Goal: Check status: Check status

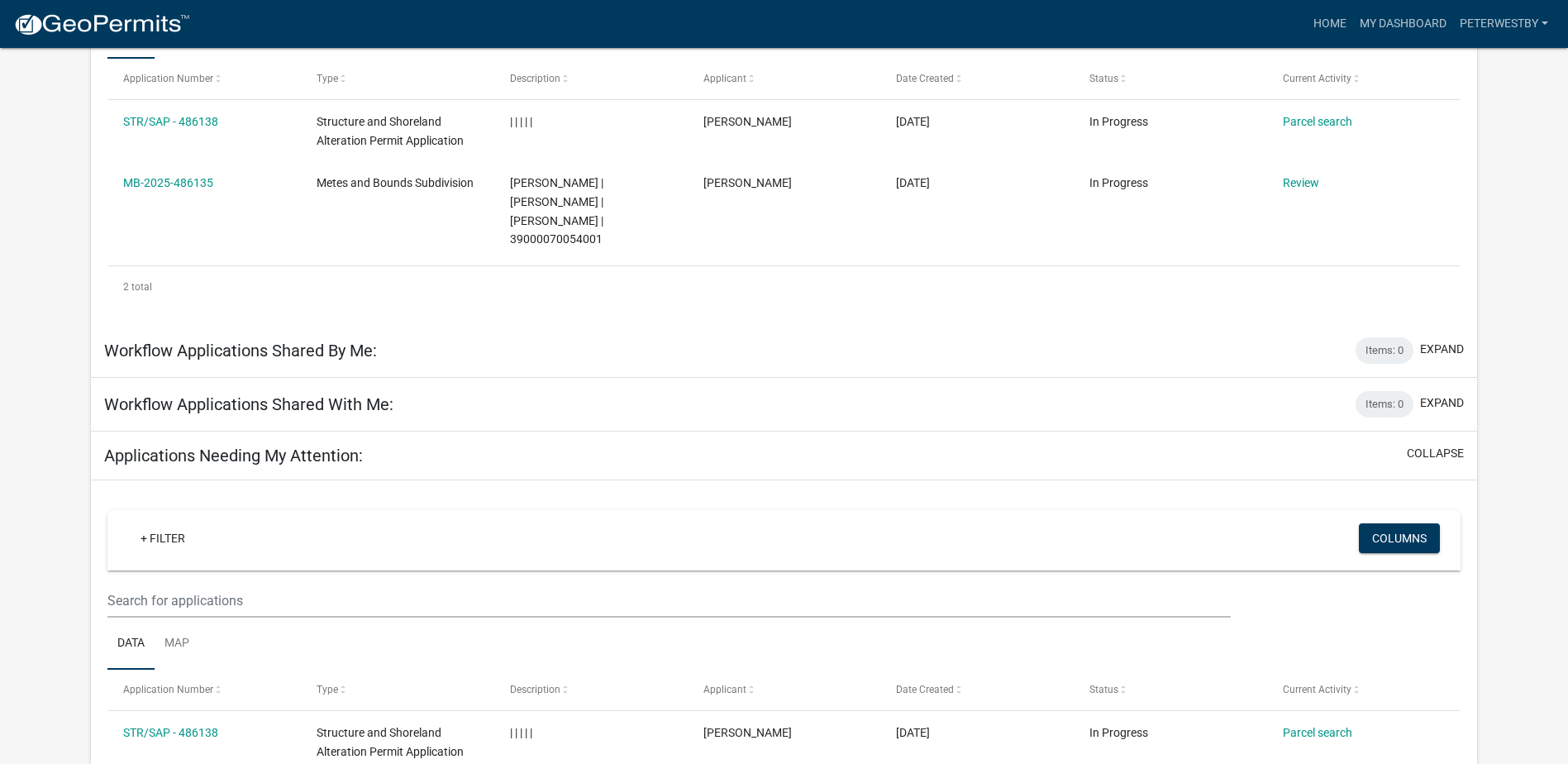
scroll to position [4, 0]
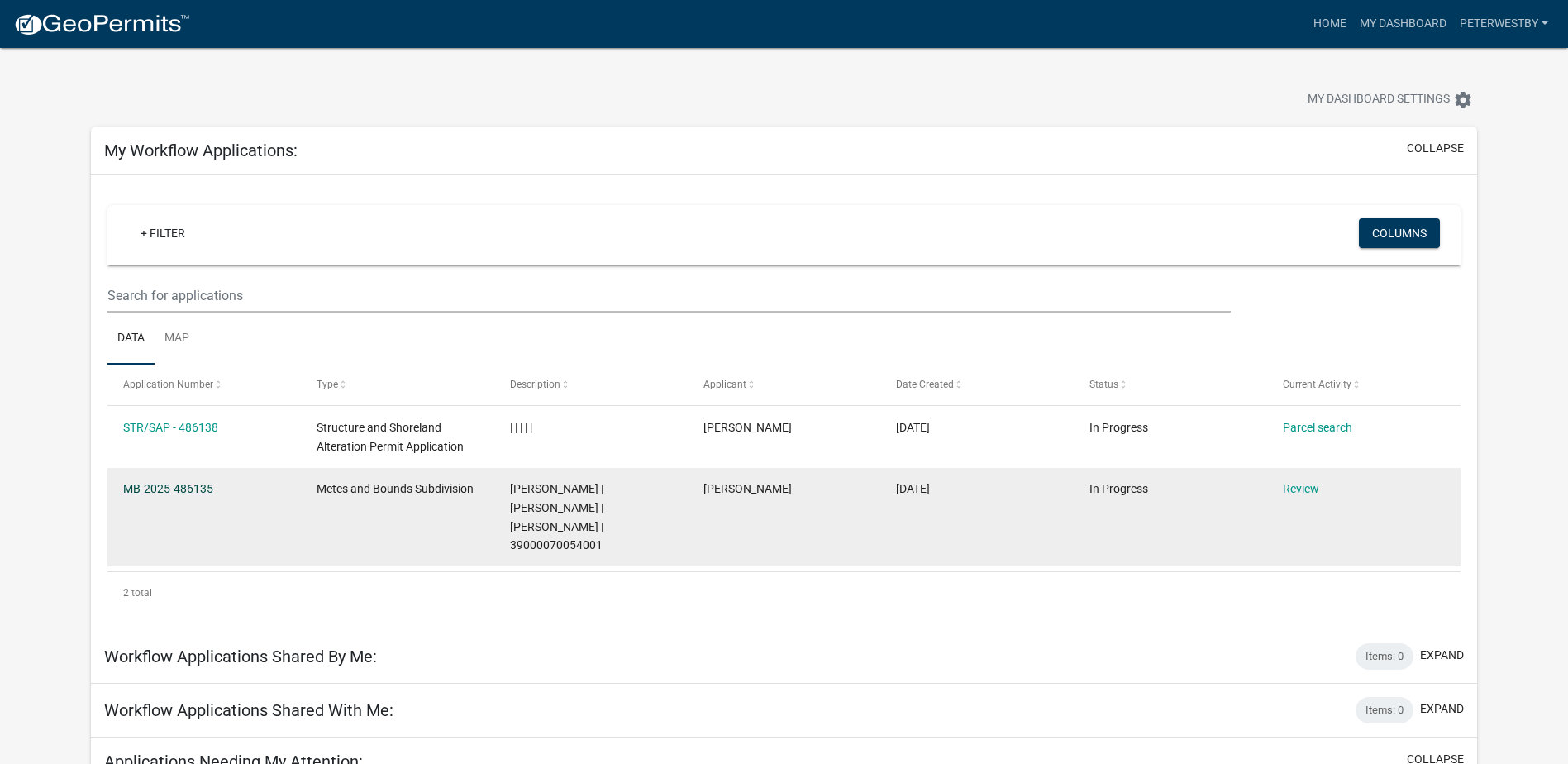
click at [166, 491] on link "MB-2025-486135" at bounding box center [169, 489] width 90 height 13
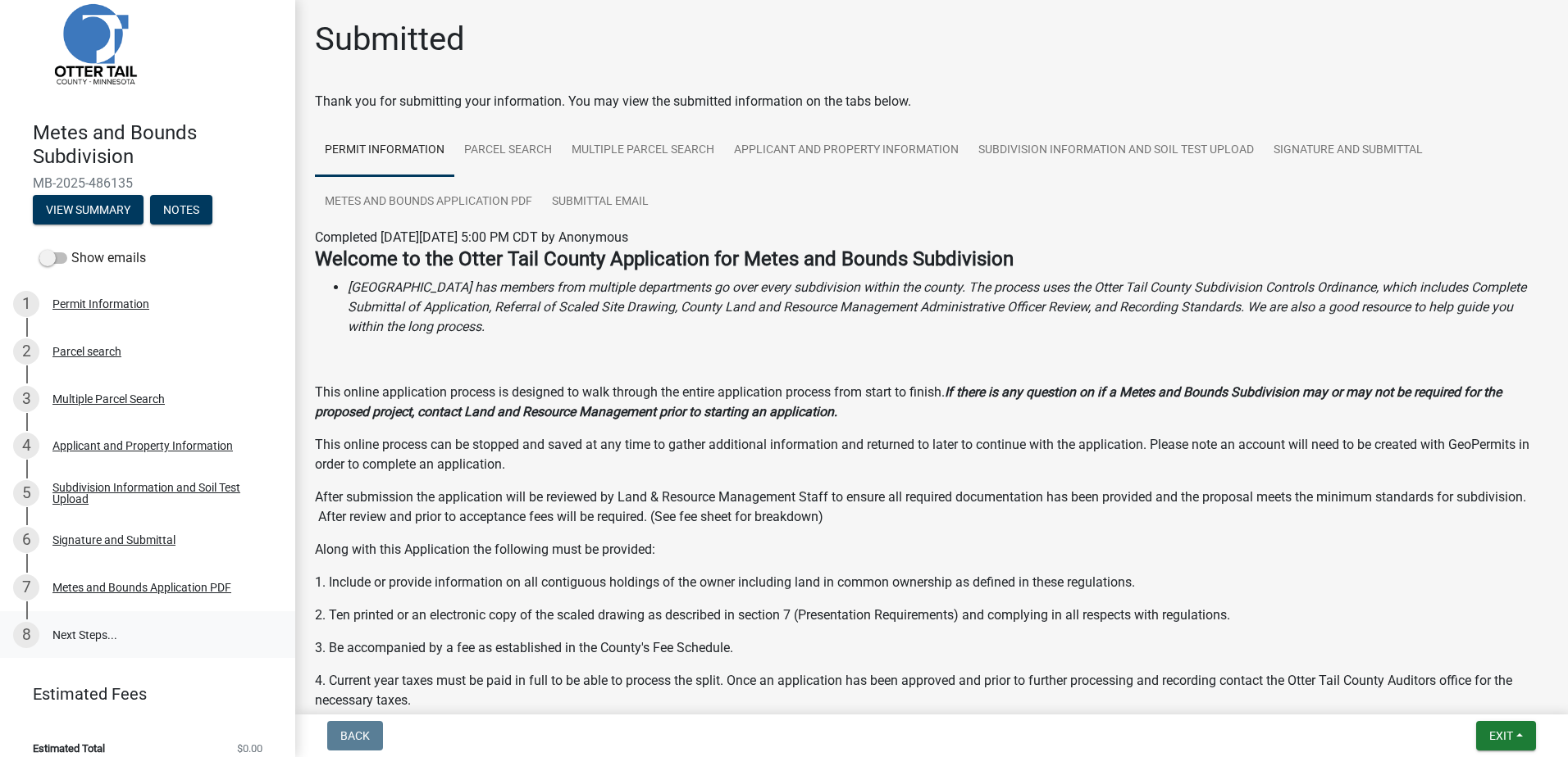
scroll to position [52, 0]
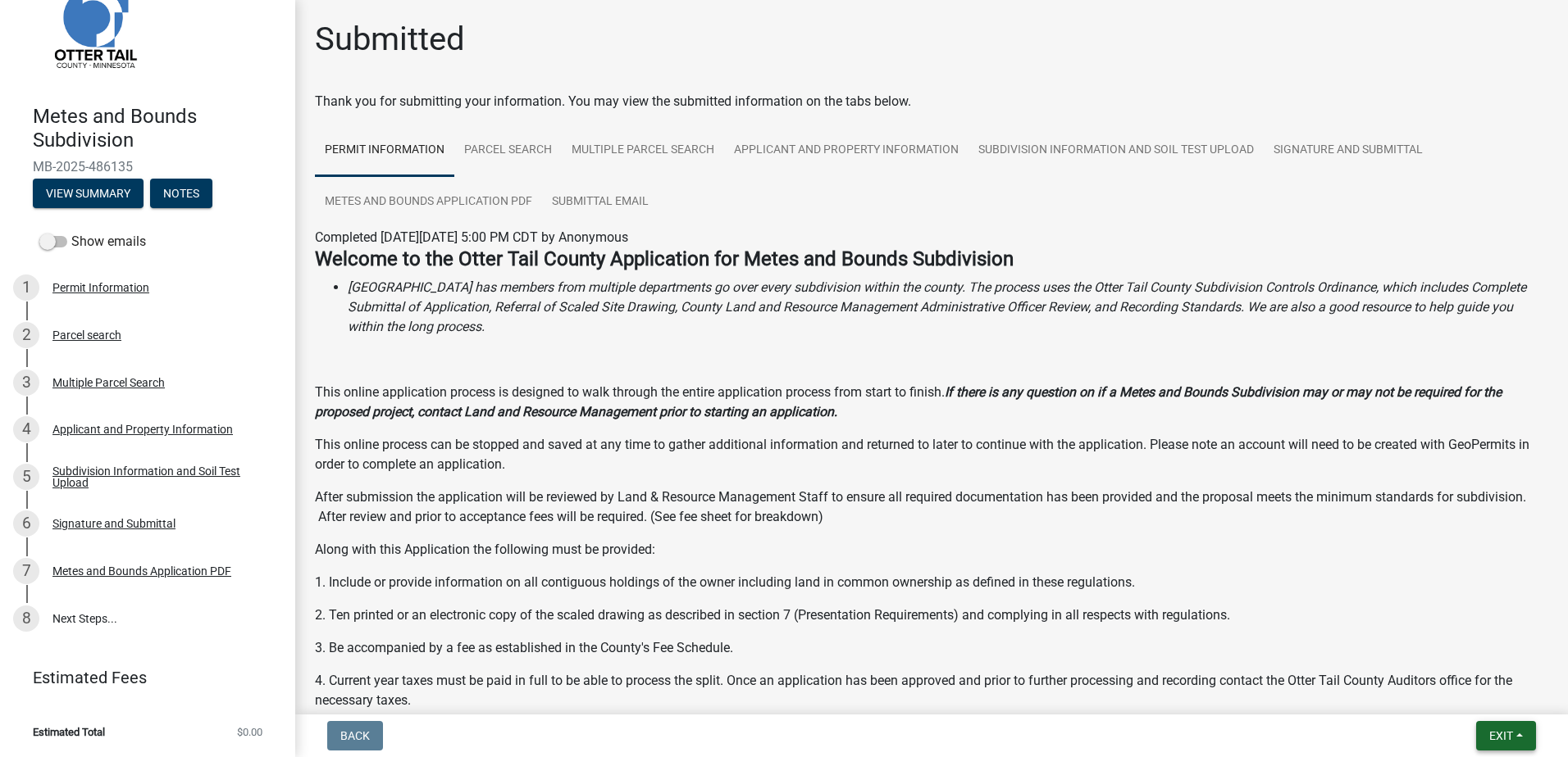
click at [1499, 733] on span "Exit" at bounding box center [1500, 736] width 23 height 13
click at [83, 181] on button "View Summary" at bounding box center [88, 193] width 111 height 30
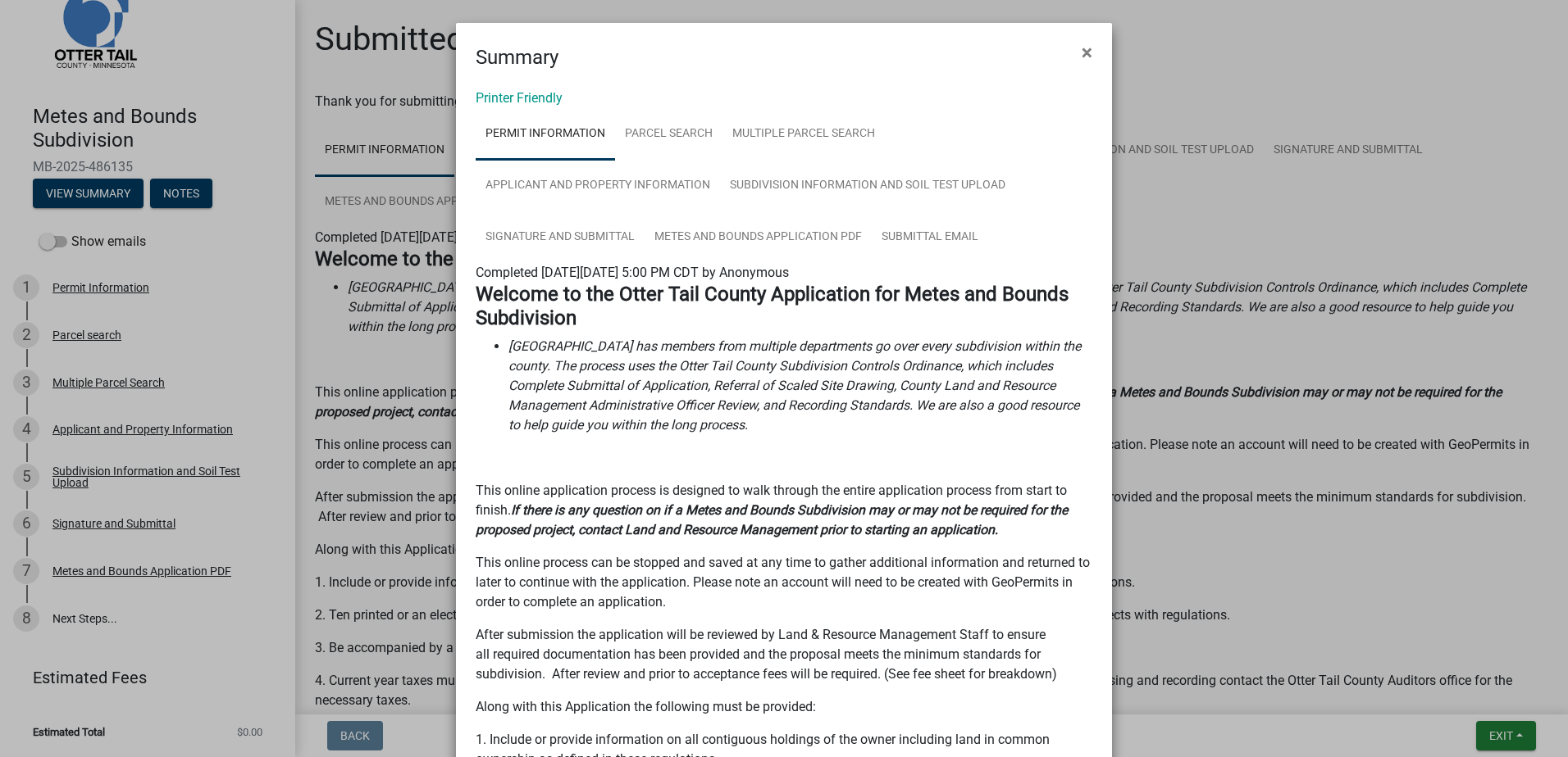
click at [1075, 158] on ul "Permit Information Parcel search Multiple Parcel Search Applicant and Property …" at bounding box center [784, 186] width 616 height 155
click at [1091, 53] on button "×" at bounding box center [1087, 52] width 37 height 46
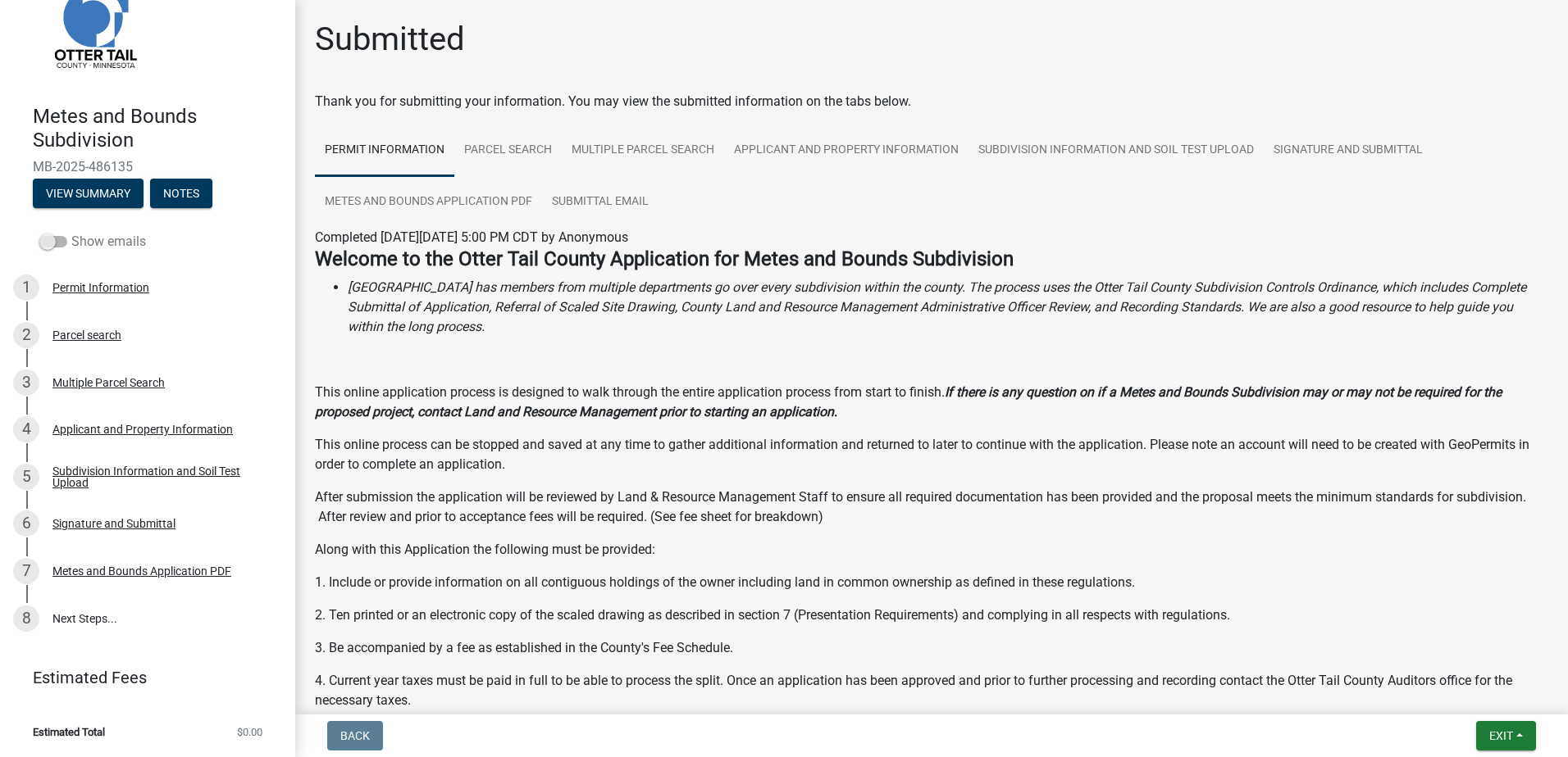
click at [47, 238] on span at bounding box center [53, 242] width 28 height 11
click at [71, 231] on input "Show emails" at bounding box center [71, 231] width 0 height 0
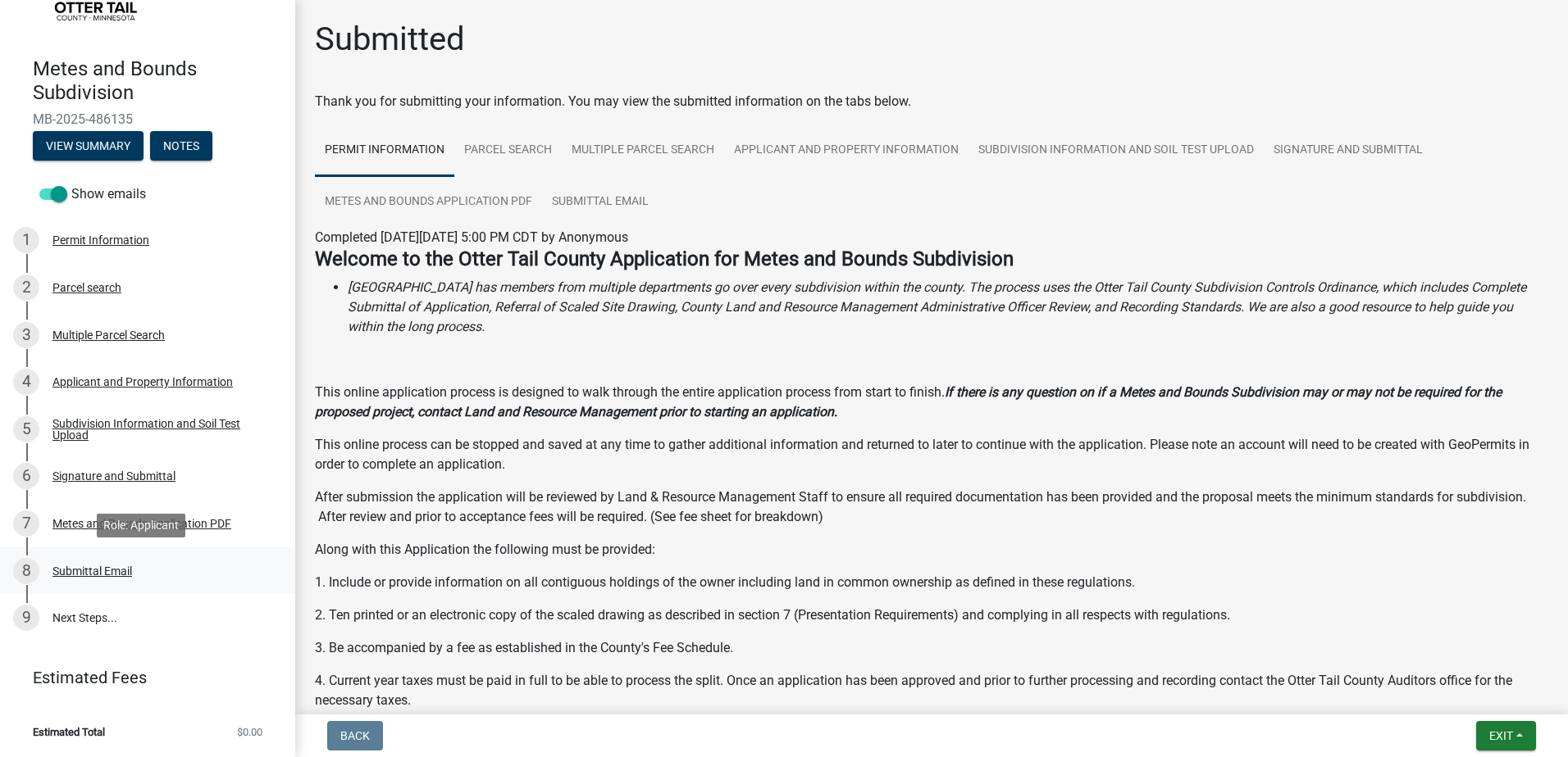
click at [104, 574] on div "Submittal Email" at bounding box center [92, 571] width 79 height 11
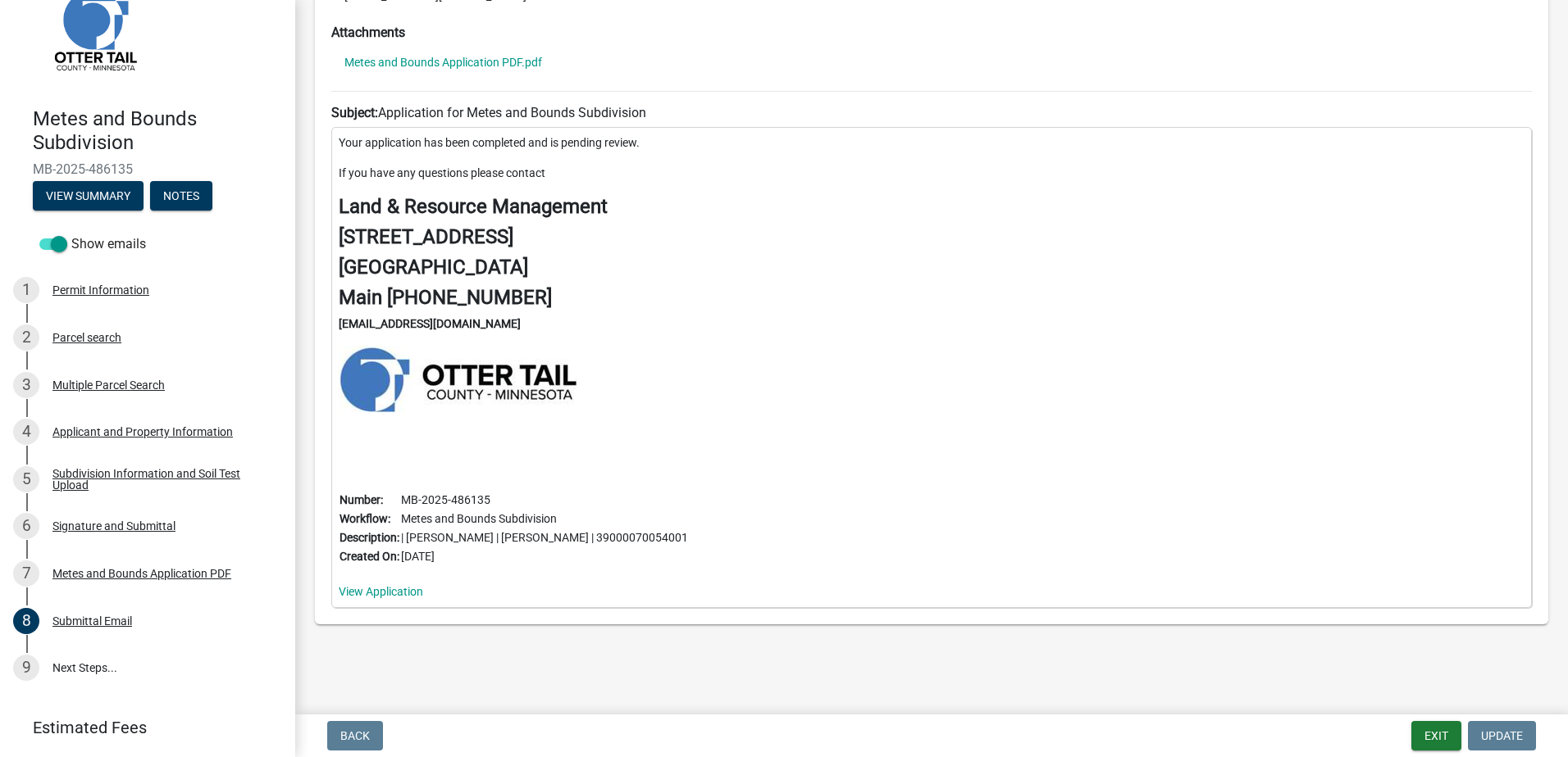
scroll to position [0, 0]
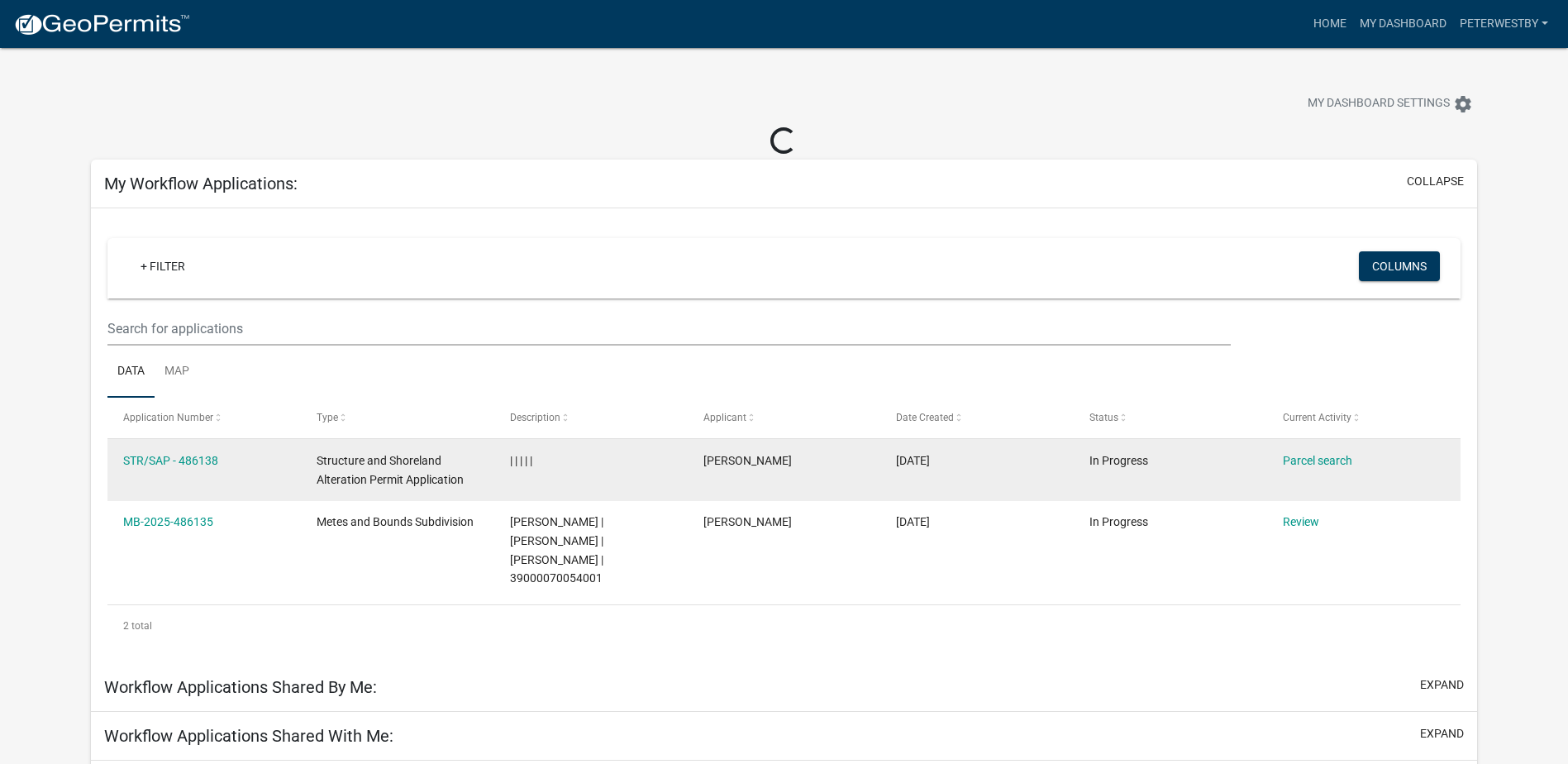
click at [531, 470] on div "| | | | |" at bounding box center [590, 461] width 161 height 19
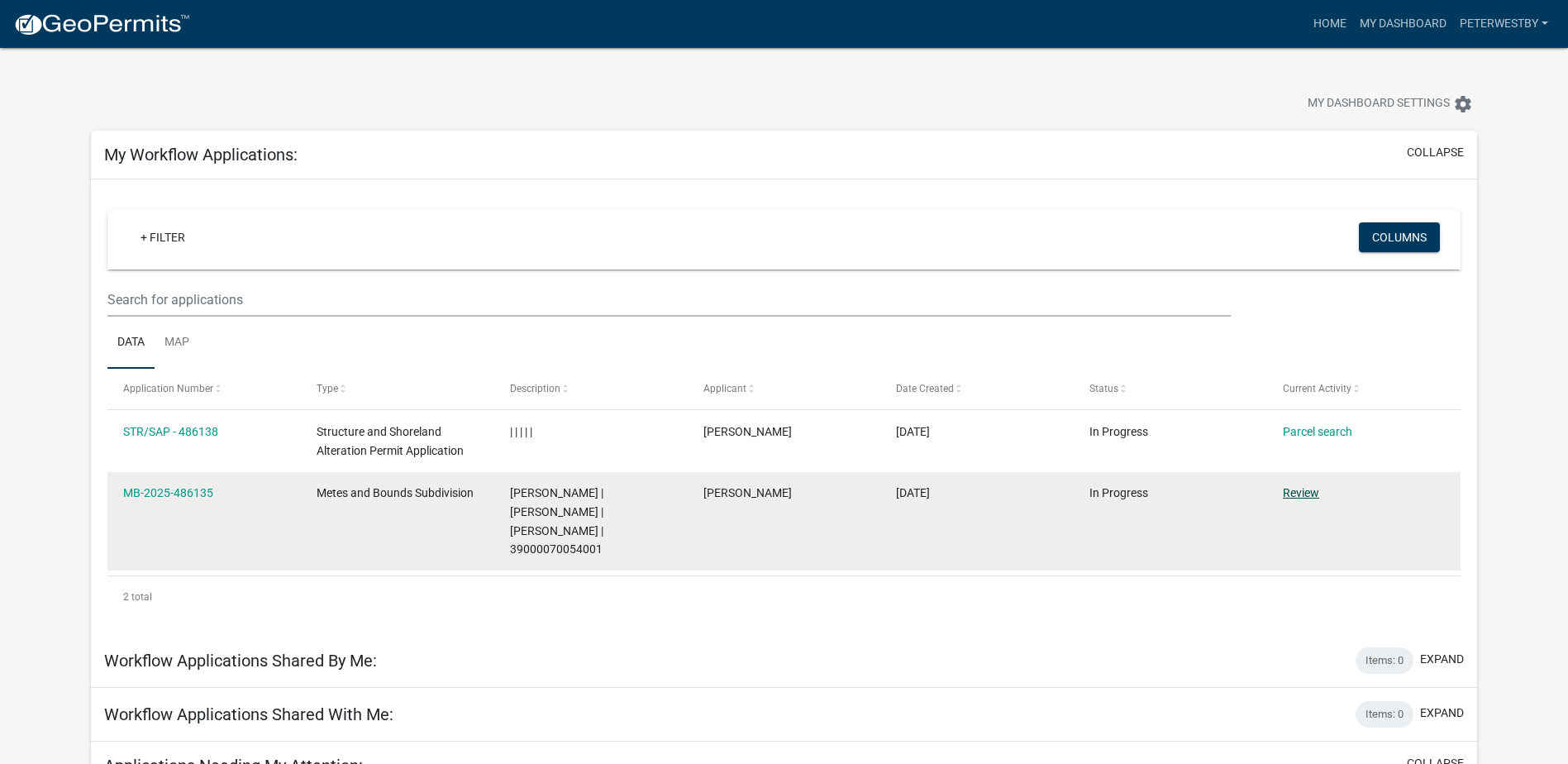
click at [1302, 492] on link "Review" at bounding box center [1301, 493] width 37 height 13
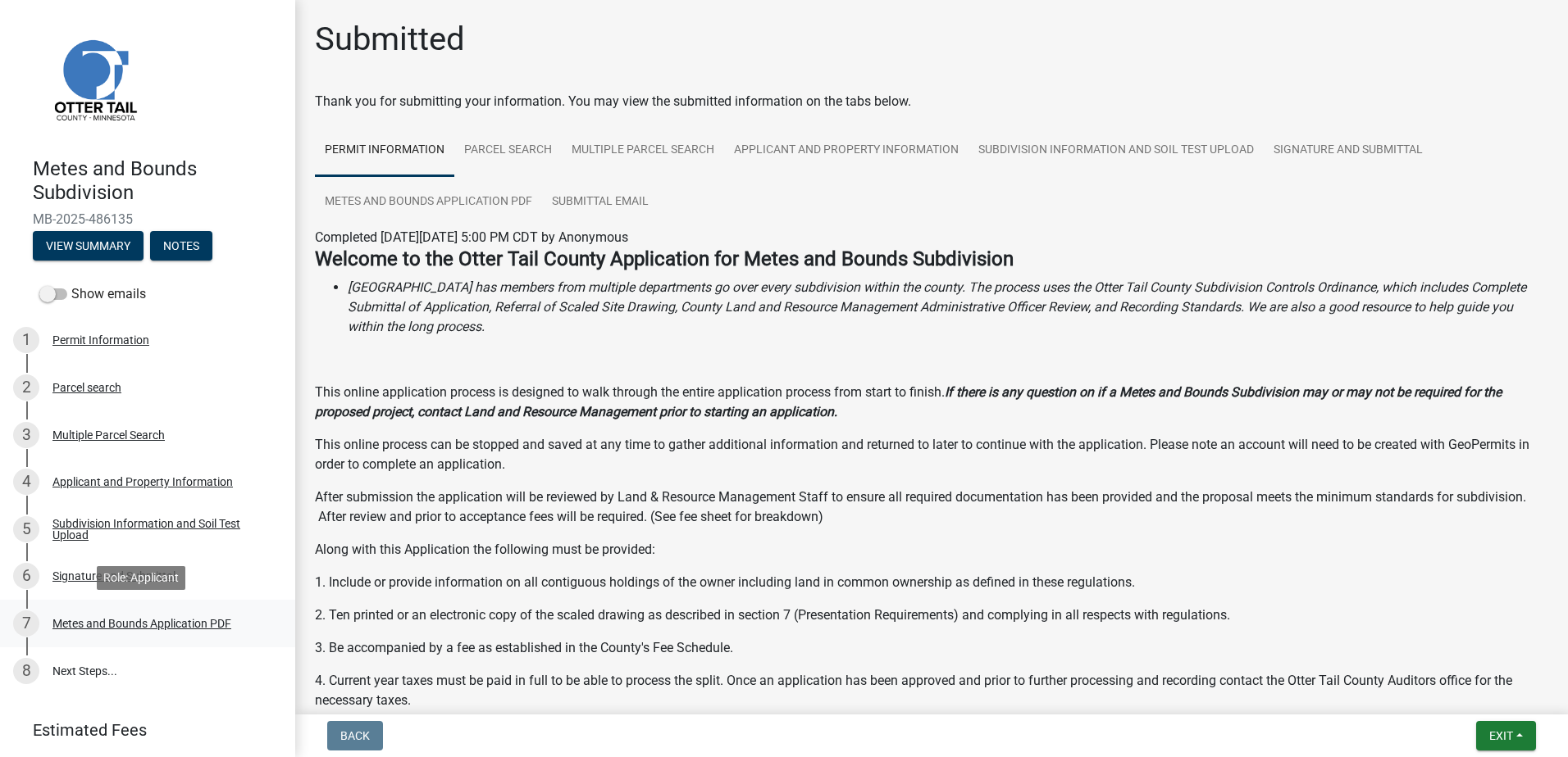
click at [174, 628] on div "Metes and Bounds Application PDF" at bounding box center [141, 624] width 178 height 11
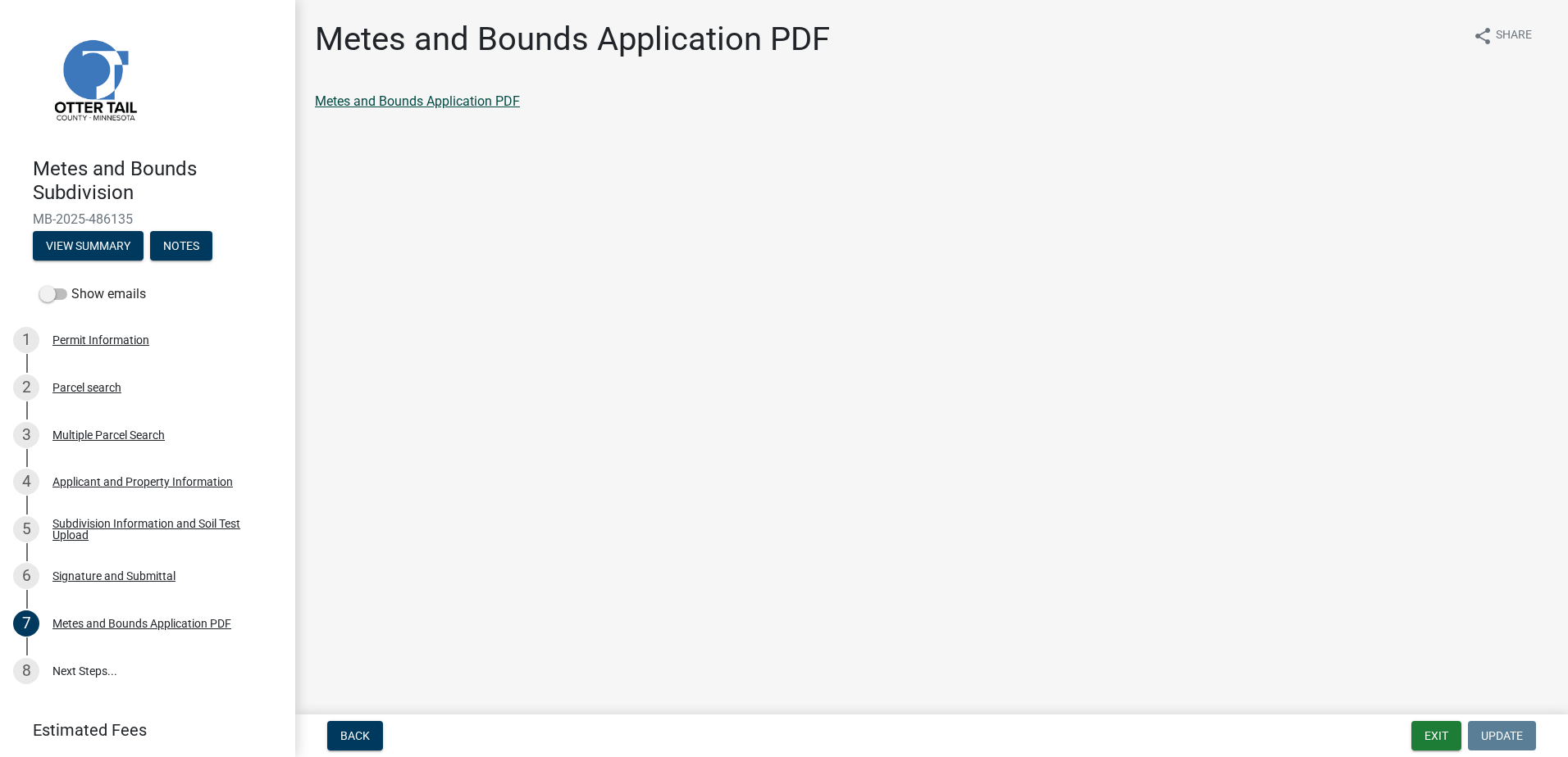
click at [467, 105] on link "Metes and Bounds Application PDF" at bounding box center [417, 101] width 205 height 16
click at [661, 222] on main "Metes and Bounds Application PDF share Share Metes and Bounds Application PDF" at bounding box center [931, 354] width 1272 height 708
